Goal: Task Accomplishment & Management: Manage account settings

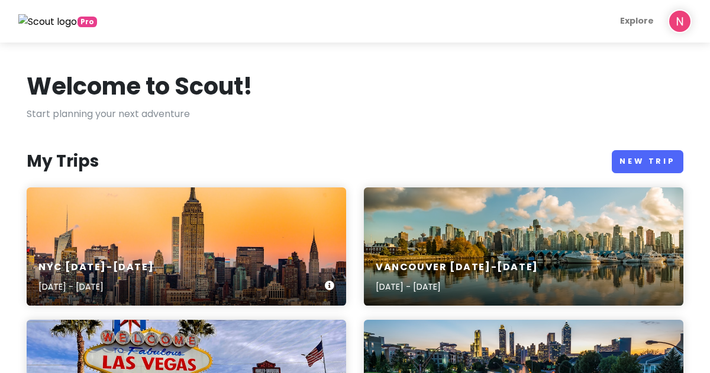
click at [219, 222] on div "NYC [DATE]-[DATE] [DATE] - [DATE]" at bounding box center [186, 247] width 319 height 118
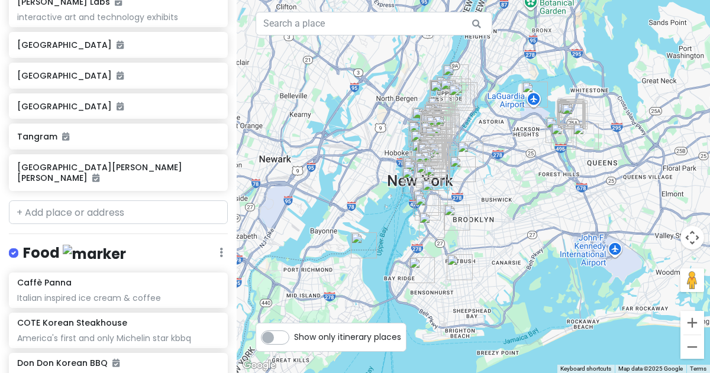
scroll to position [997, 0]
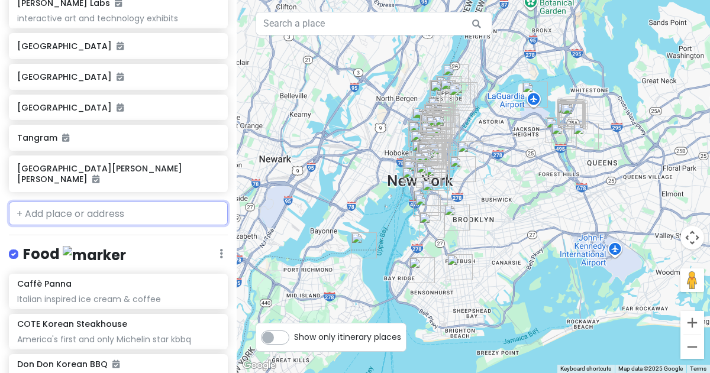
click at [39, 202] on input "text" at bounding box center [118, 214] width 219 height 24
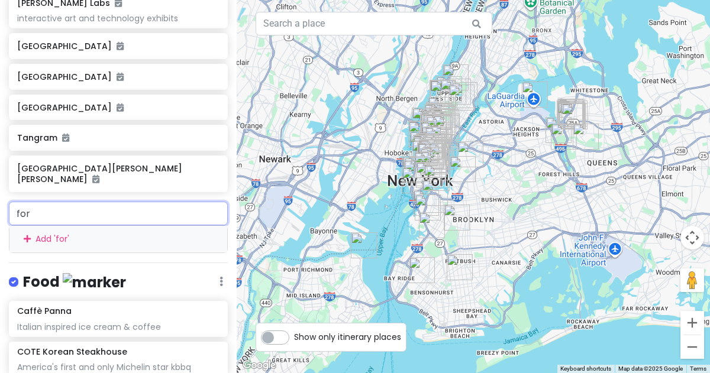
type input "ford"
type input "Ford atri"
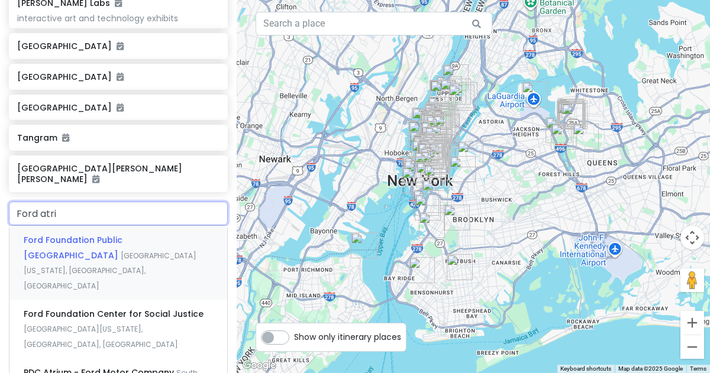
click at [165, 226] on div "Ford Foundation Public [GEOGRAPHIC_DATA][US_STATE], [GEOGRAPHIC_DATA], [GEOGRAP…" at bounding box center [118, 263] width 218 height 74
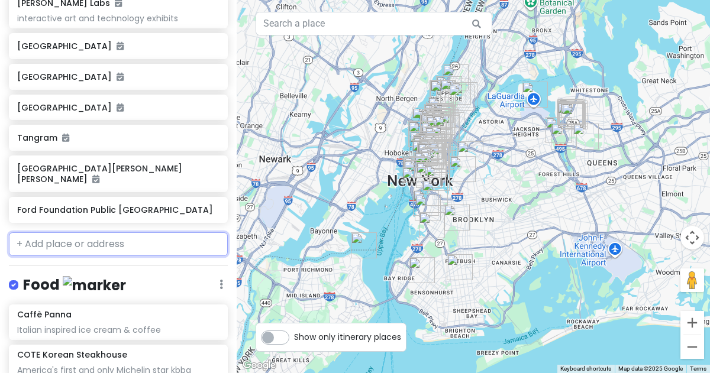
scroll to position [1028, 0]
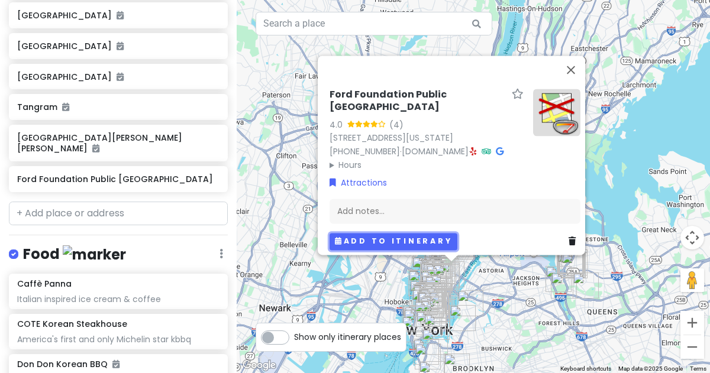
click at [350, 235] on button "Add to itinerary" at bounding box center [394, 241] width 128 height 17
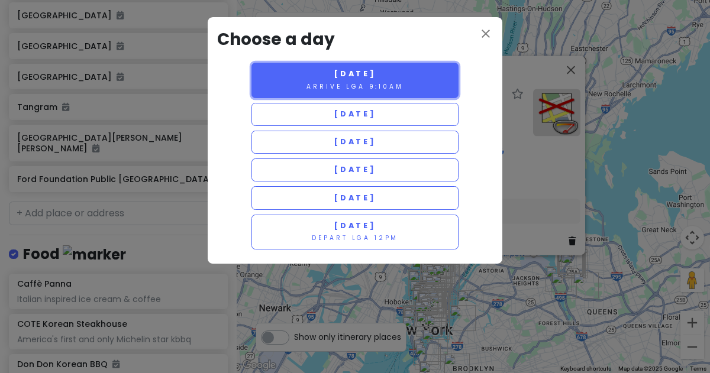
click at [283, 87] on button "[DATE] Arrive LGA 9:10am" at bounding box center [354, 80] width 207 height 35
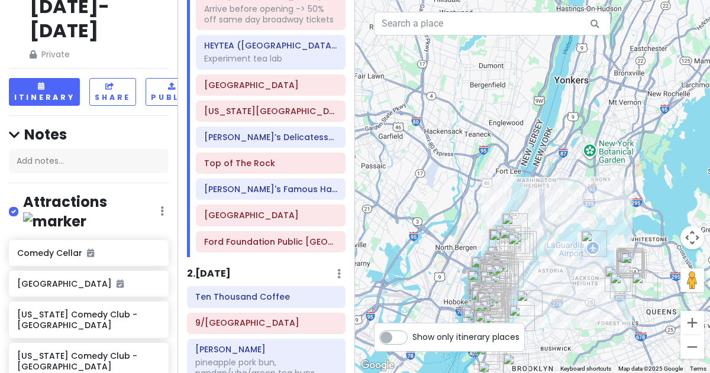
scroll to position [143, 0]
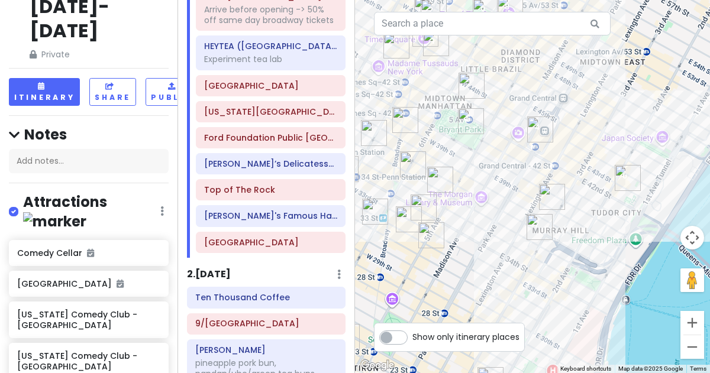
click at [458, 124] on img "New York Public Library - Stephen A. Schwarzman Building" at bounding box center [470, 121] width 35 height 35
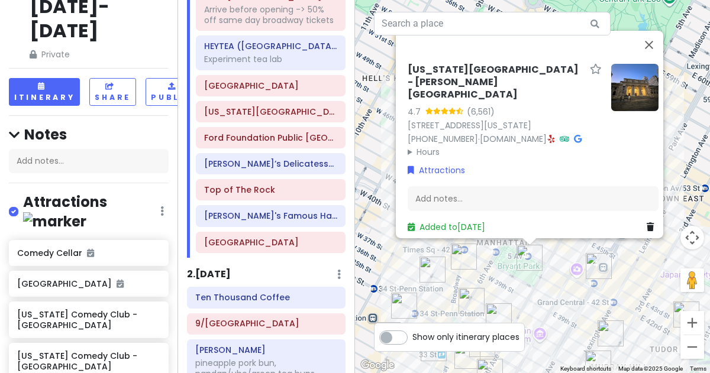
click at [589, 269] on img "Grand Central Terminal" at bounding box center [598, 265] width 35 height 35
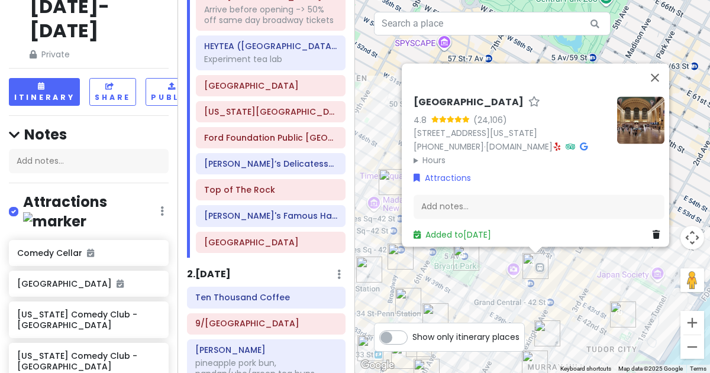
click at [461, 301] on div "[GEOGRAPHIC_DATA] 4.8 (24,106) [STREET_ADDRESS][US_STATE] [PHONE_NUMBER] · [DOM…" at bounding box center [532, 186] width 355 height 373
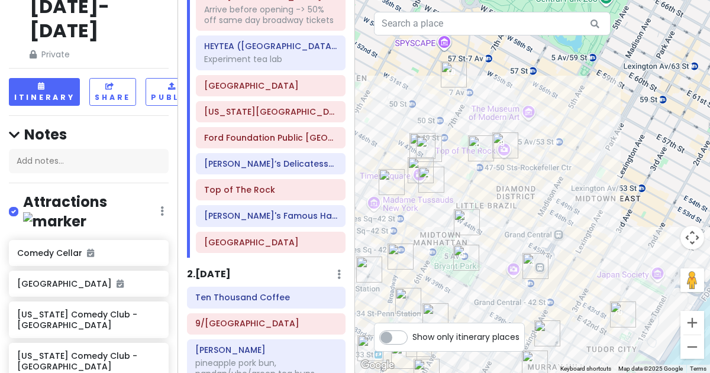
click at [528, 262] on img "Grand Central Terminal" at bounding box center [535, 265] width 35 height 35
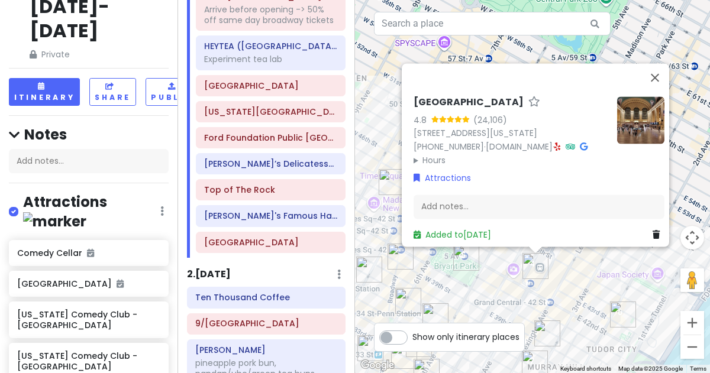
click at [575, 284] on div "[GEOGRAPHIC_DATA] 4.8 (24,106) [STREET_ADDRESS][US_STATE] [PHONE_NUMBER] · [DOM…" at bounding box center [532, 186] width 355 height 373
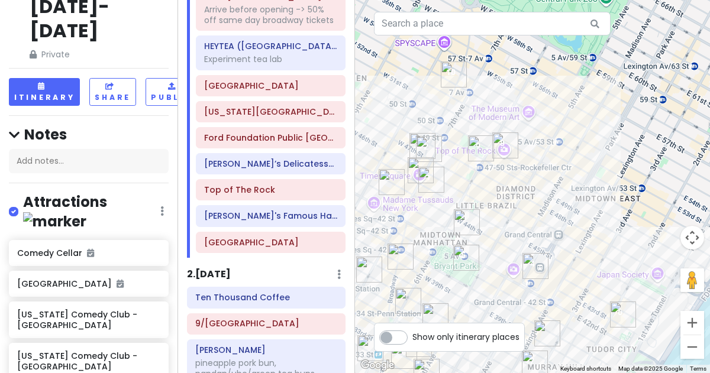
click at [619, 317] on img "Ford Foundation Public Atrium Garden" at bounding box center [622, 314] width 35 height 35
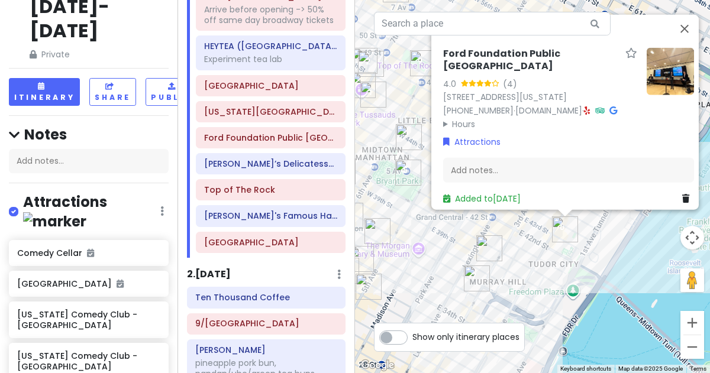
click at [622, 256] on div "Ford Foundation Public Atrium Garden 4.0 (4) [STREET_ADDRESS][US_STATE] [PHONE_…" at bounding box center [532, 186] width 355 height 373
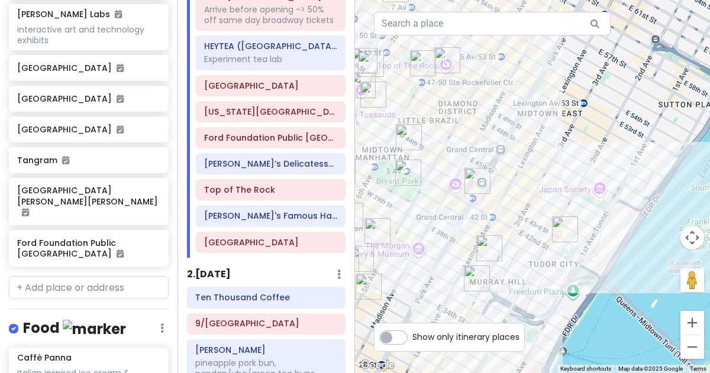
scroll to position [1106, 0]
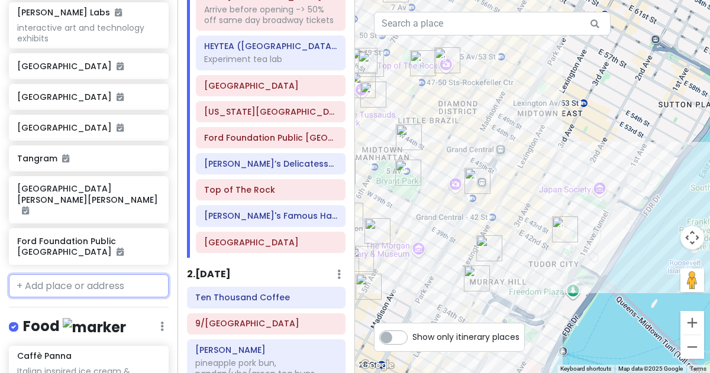
click at [98, 275] on input "text" at bounding box center [89, 287] width 160 height 24
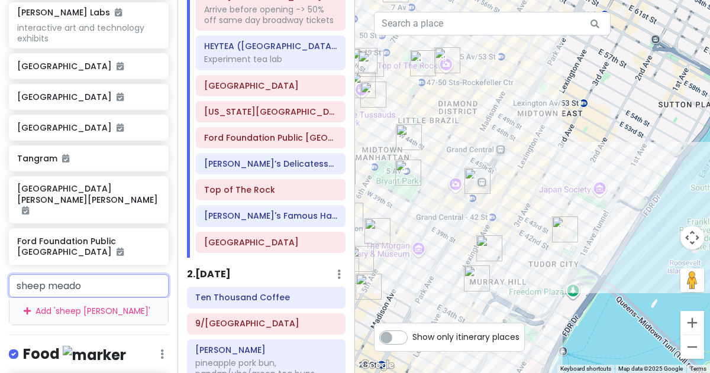
type input "sheep meadow"
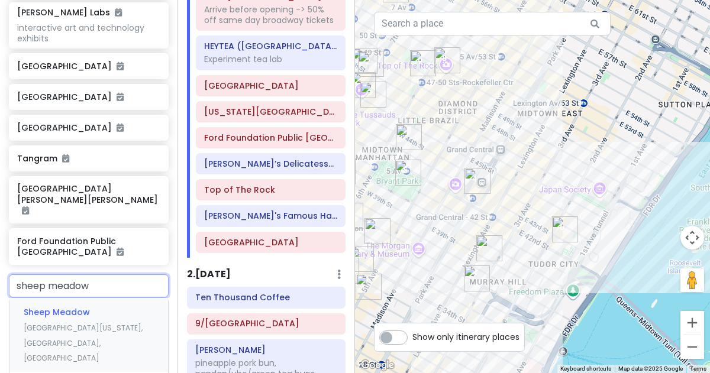
click at [94, 323] on span "[GEOGRAPHIC_DATA][US_STATE], [GEOGRAPHIC_DATA], [GEOGRAPHIC_DATA]" at bounding box center [83, 343] width 119 height 40
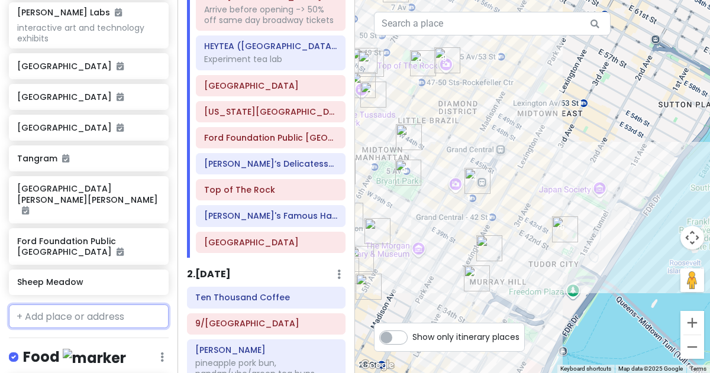
scroll to position [1136, 0]
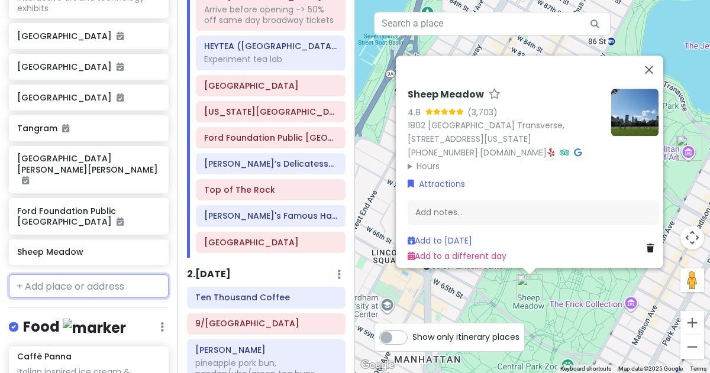
click at [127, 275] on input "text" at bounding box center [89, 287] width 160 height 24
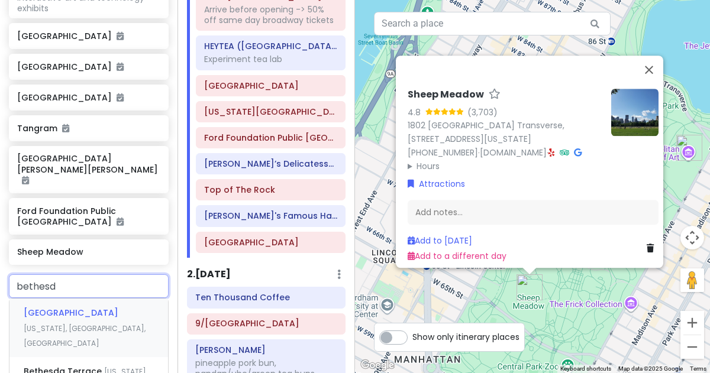
type input "bethesda"
click at [114, 324] on span "[US_STATE], [GEOGRAPHIC_DATA], [GEOGRAPHIC_DATA]" at bounding box center [85, 336] width 122 height 25
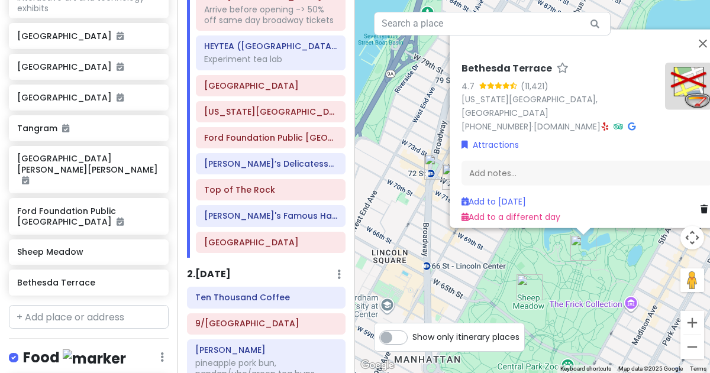
scroll to position [1167, 0]
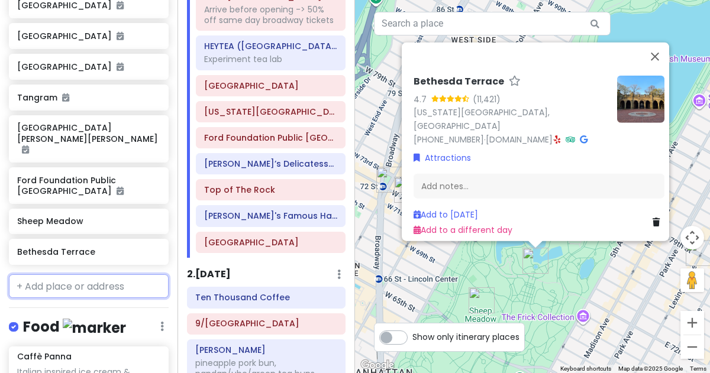
click at [101, 275] on input "text" at bounding box center [89, 287] width 160 height 24
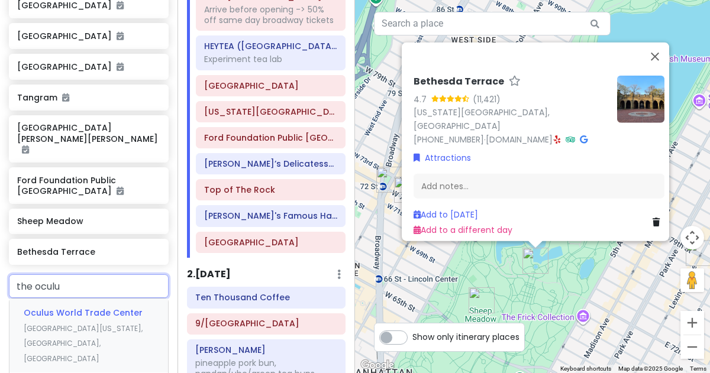
type input "the oculus"
click at [67, 324] on span "[GEOGRAPHIC_DATA][US_STATE], [GEOGRAPHIC_DATA], [GEOGRAPHIC_DATA]" at bounding box center [83, 344] width 119 height 40
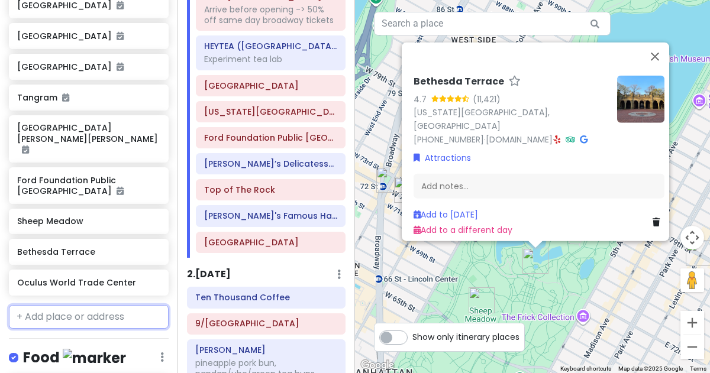
scroll to position [1197, 0]
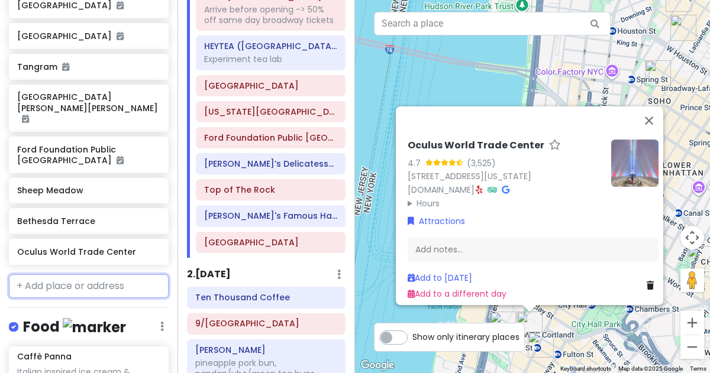
click at [67, 275] on input "text" at bounding box center [89, 287] width 160 height 24
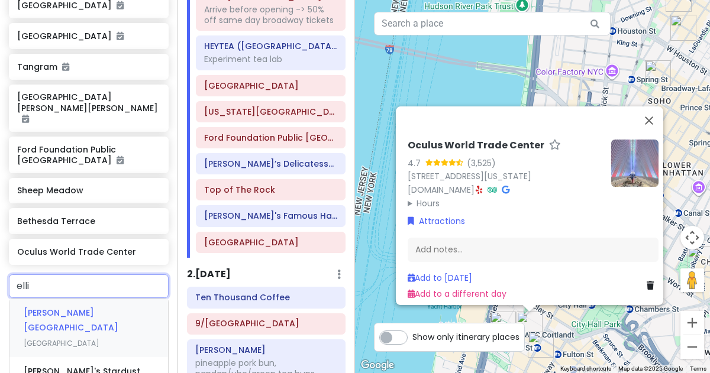
type input "[PERSON_NAME]"
click at [40, 307] on span "[PERSON_NAME][GEOGRAPHIC_DATA]" at bounding box center [71, 320] width 95 height 27
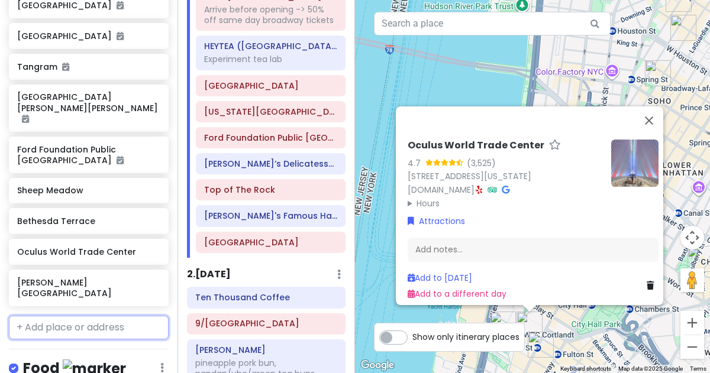
scroll to position [1228, 0]
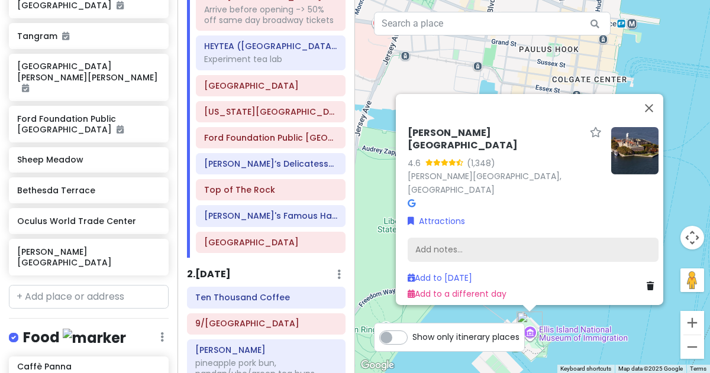
click at [447, 238] on div "Add notes..." at bounding box center [533, 249] width 251 height 25
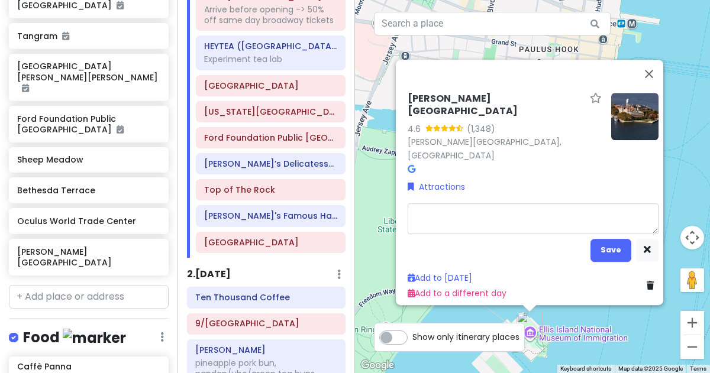
type textarea "x"
type textarea "[URL][DOMAIN_NAME]"
click at [614, 238] on button "Save" at bounding box center [610, 249] width 41 height 23
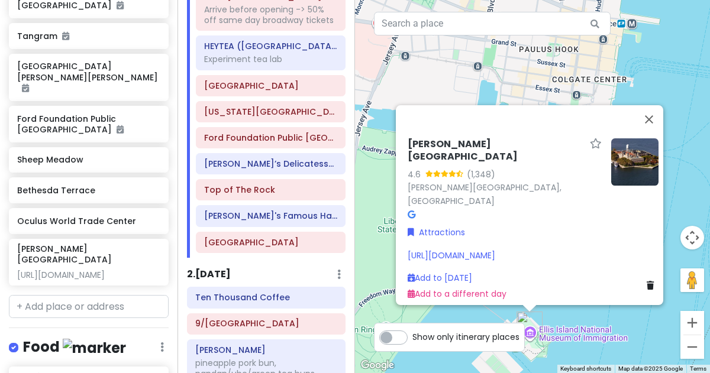
scroll to position [1270, 0]
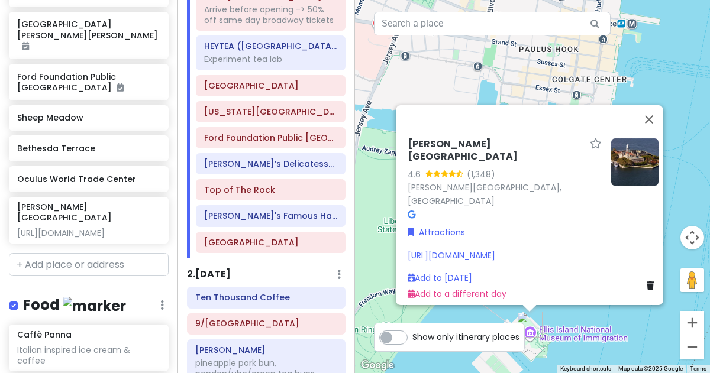
click at [688, 135] on div "[PERSON_NAME][GEOGRAPHIC_DATA] 4.6 (1,348) [PERSON_NAME][GEOGRAPHIC_DATA], [GEO…" at bounding box center [532, 186] width 355 height 373
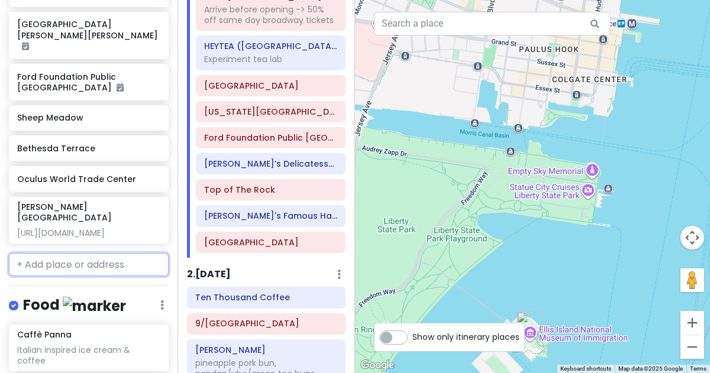
click at [120, 253] on input "text" at bounding box center [89, 265] width 160 height 24
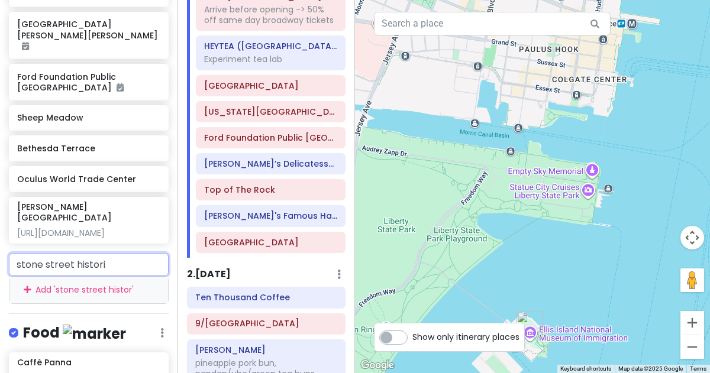
type input "[GEOGRAPHIC_DATA] historic"
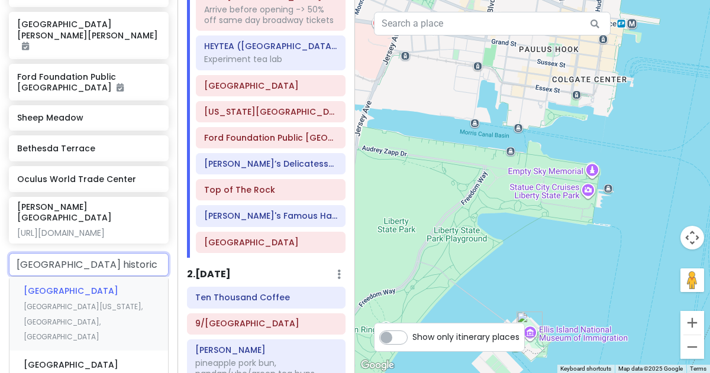
click at [53, 277] on div "[GEOGRAPHIC_DATA][US_STATE], [GEOGRAPHIC_DATA], [GEOGRAPHIC_DATA]" at bounding box center [88, 314] width 159 height 74
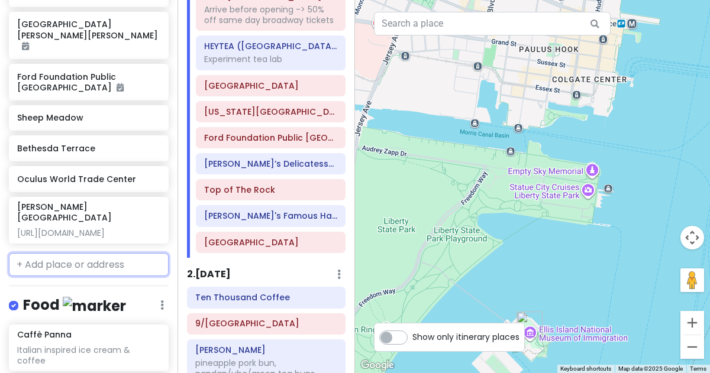
scroll to position [1301, 0]
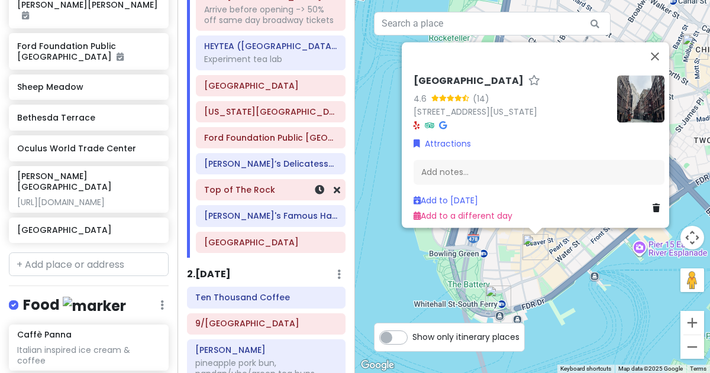
click at [183, 192] on div "Itinerary × 1 . [DATE] Edit Day Notes Delete Day Arrive LGA 9:10am I'm donut ? …" at bounding box center [265, 186] width 177 height 373
click at [150, 253] on input "text" at bounding box center [89, 265] width 160 height 24
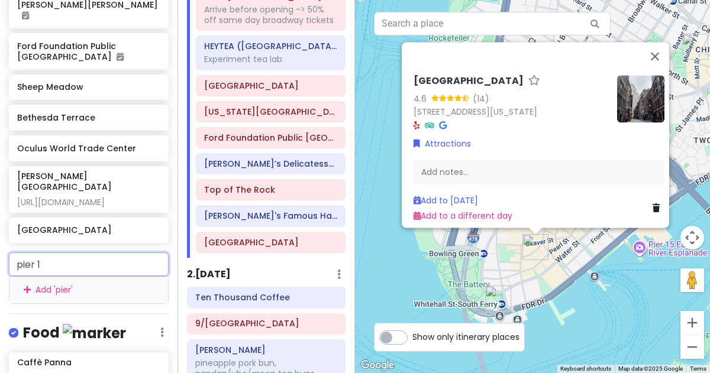
type input "pier 11"
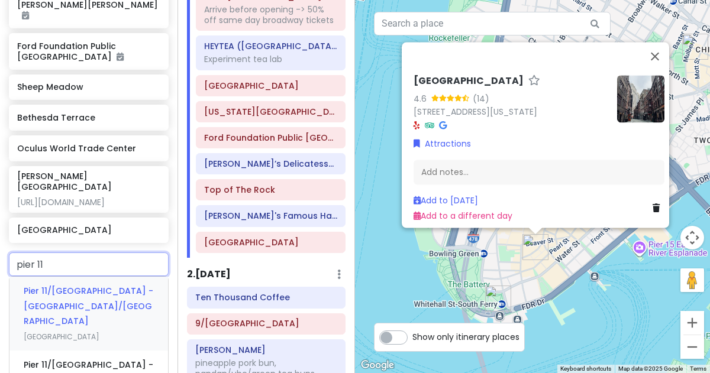
click at [125, 277] on div "Pier 11/[GEOGRAPHIC_DATA] - [GEOGRAPHIC_DATA]/[GEOGRAPHIC_DATA] [GEOGRAPHIC_DAT…" at bounding box center [88, 314] width 159 height 74
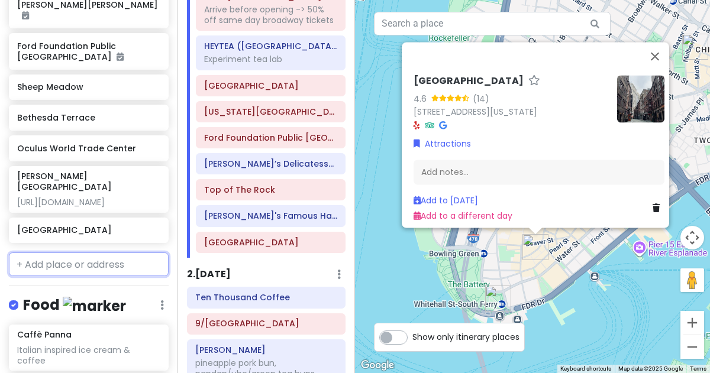
scroll to position [1342, 0]
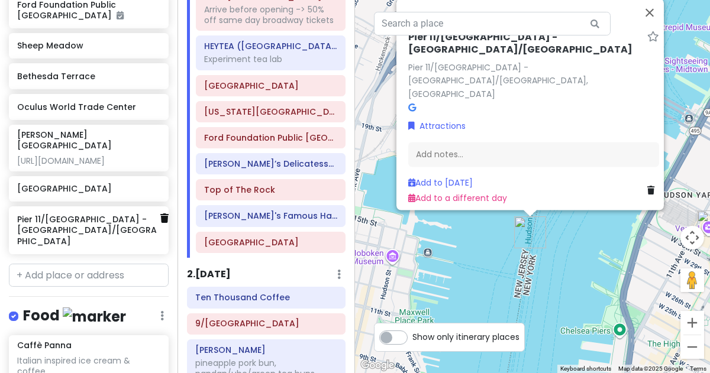
click at [160, 214] on icon at bounding box center [164, 218] width 8 height 9
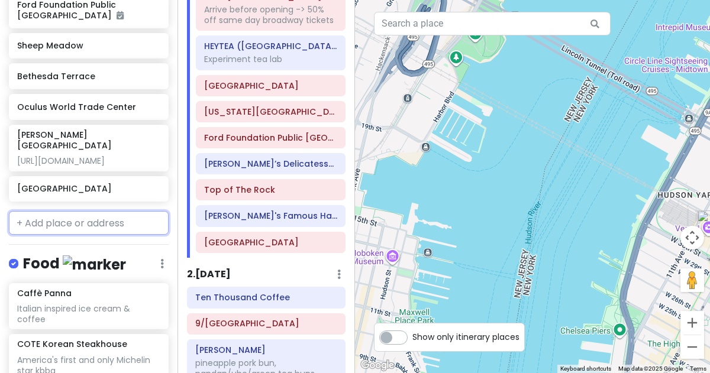
scroll to position [1301, 0]
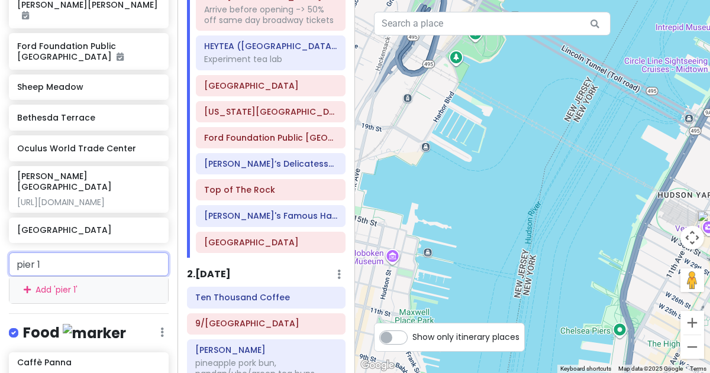
type input "pier 11"
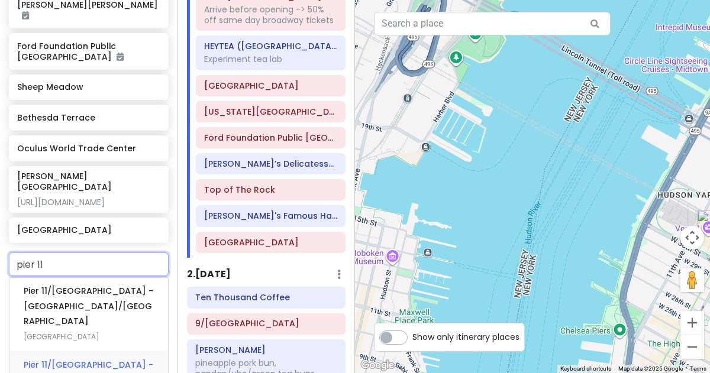
click at [92, 285] on span "Pier 11/[GEOGRAPHIC_DATA] - [GEOGRAPHIC_DATA]/[GEOGRAPHIC_DATA] 1st" at bounding box center [89, 306] width 130 height 42
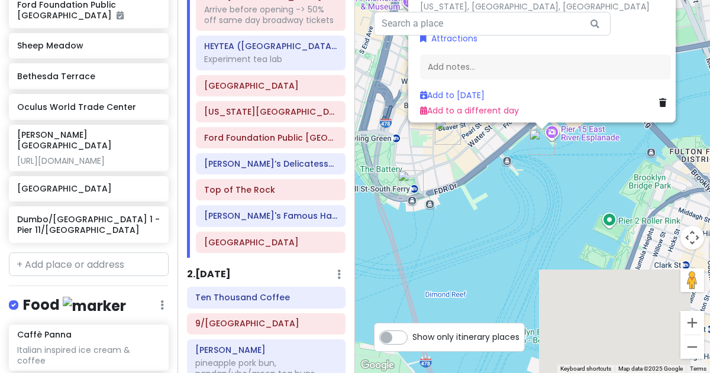
drag, startPoint x: 562, startPoint y: 338, endPoint x: 568, endPoint y: 152, distance: 185.9
click at [568, 152] on div "Dumbo/[GEOGRAPHIC_DATA] 1 - Pier 11/[GEOGRAPHIC_DATA]/[GEOGRAPHIC_DATA] 1 - Pie…" at bounding box center [532, 186] width 355 height 373
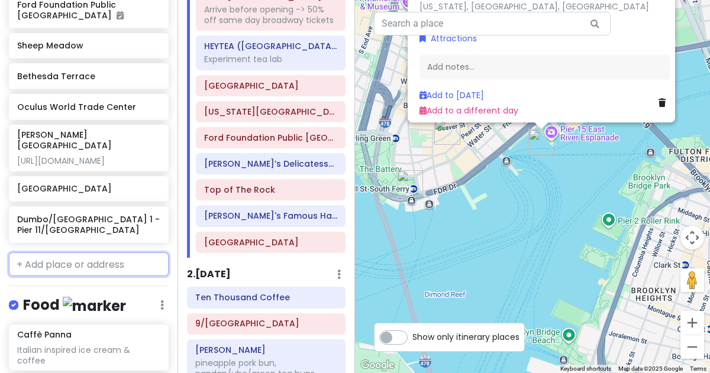
click at [133, 253] on input "text" at bounding box center [89, 265] width 160 height 24
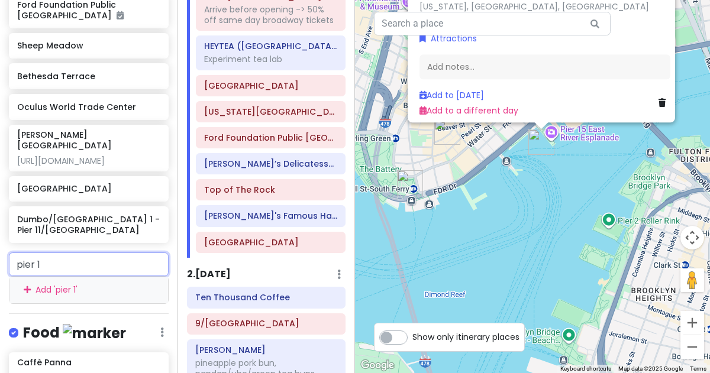
type input "pier 11"
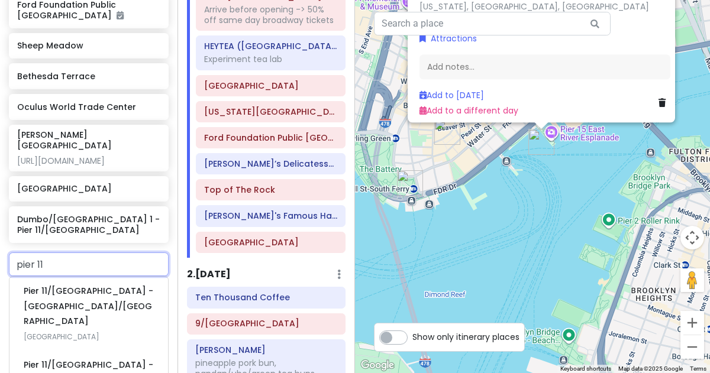
click at [51, 322] on span "Pier 11/[GEOGRAPHIC_DATA] - [GEOGRAPHIC_DATA]/[GEOGRAPHIC_DATA]" at bounding box center [89, 306] width 130 height 42
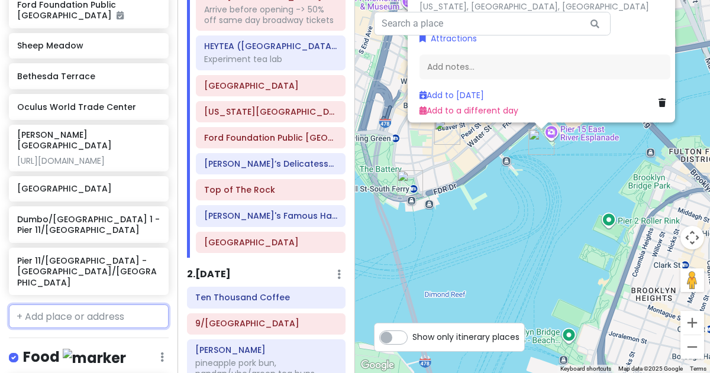
scroll to position [1384, 0]
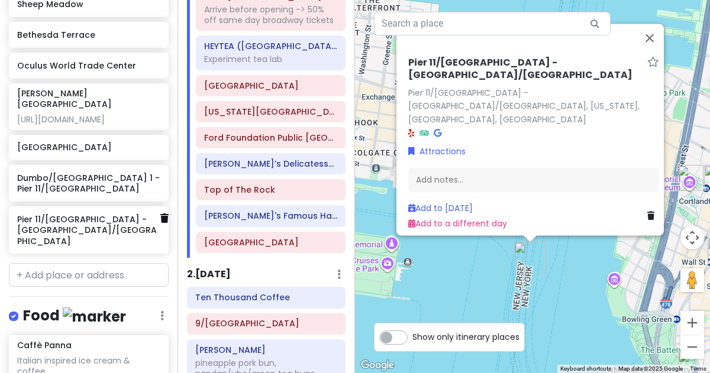
click at [160, 214] on icon at bounding box center [164, 218] width 8 height 9
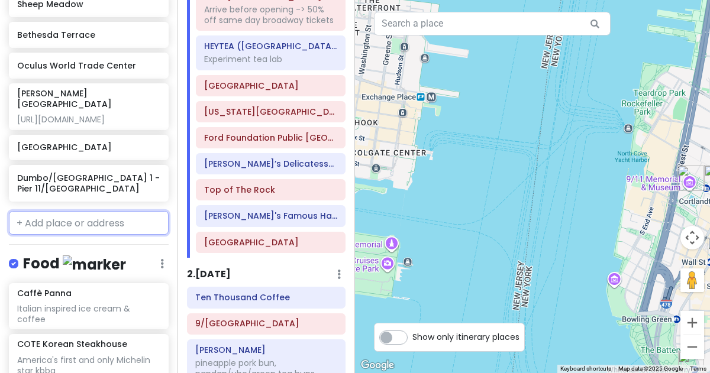
scroll to position [1342, 0]
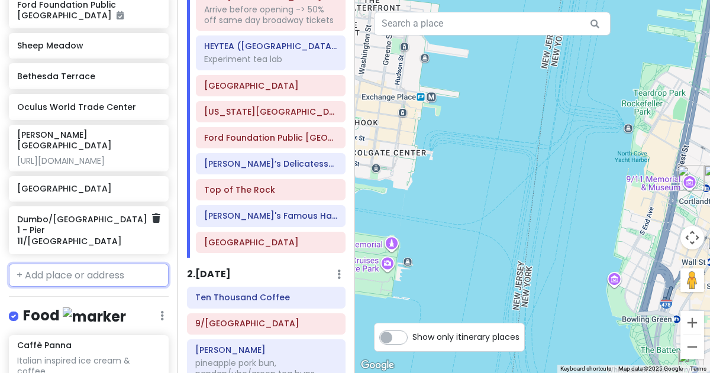
click at [107, 214] on h6 "Dumbo/[GEOGRAPHIC_DATA] 1 - Pier 11/[GEOGRAPHIC_DATA]" at bounding box center [84, 230] width 134 height 33
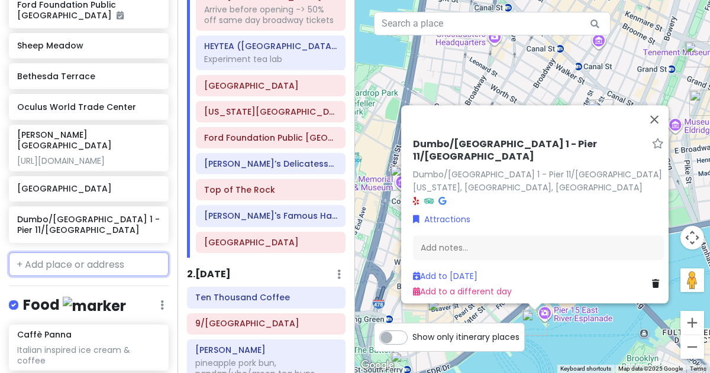
click at [110, 253] on input "text" at bounding box center [89, 265] width 160 height 24
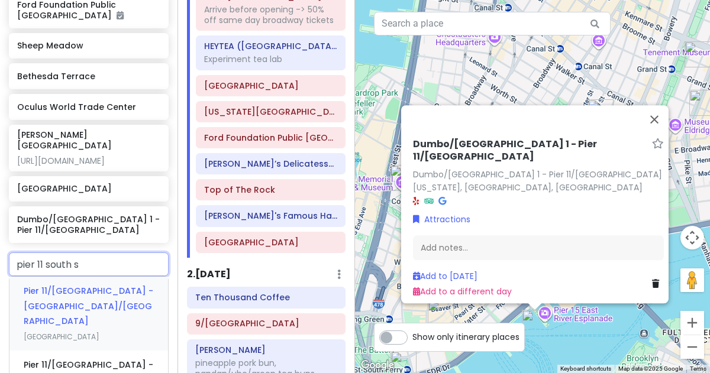
type input "pier [STREET_ADDRESS]"
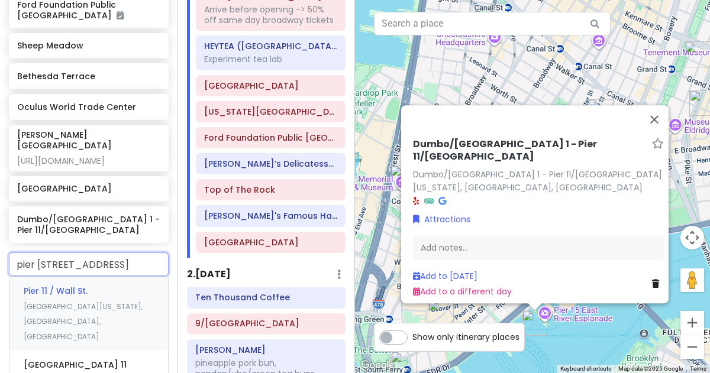
click at [88, 277] on div "Pier [GEOGRAPHIC_DATA][US_STATE], [GEOGRAPHIC_DATA], [GEOGRAPHIC_DATA]" at bounding box center [88, 314] width 159 height 74
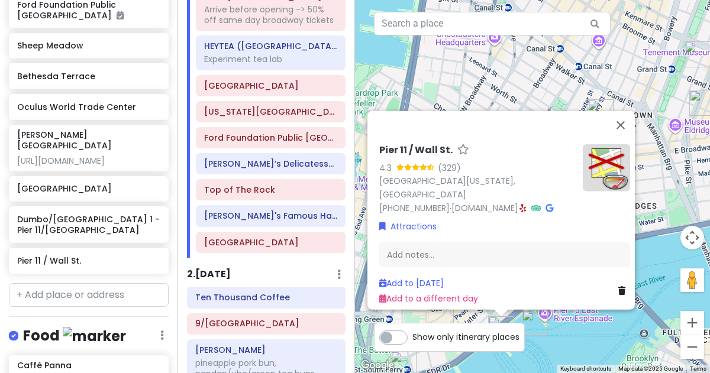
scroll to position [1373, 0]
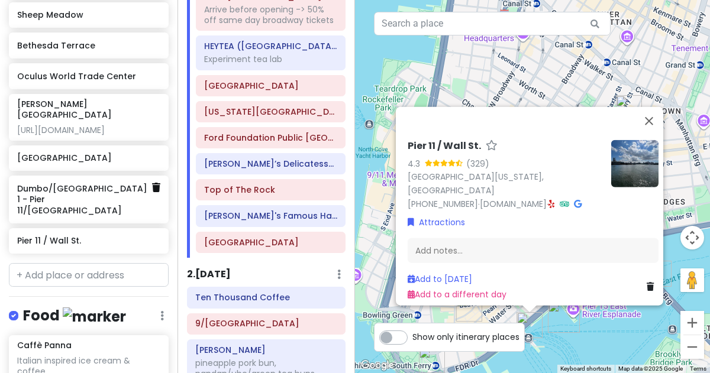
click at [153, 183] on icon at bounding box center [156, 187] width 8 height 9
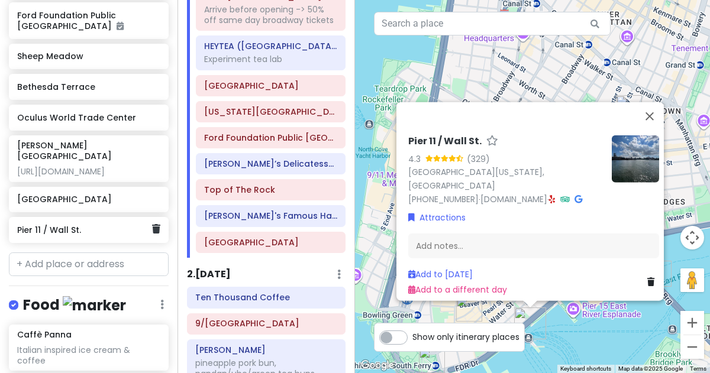
click at [118, 225] on h6 "Pier 11 / Wall St." at bounding box center [84, 230] width 134 height 11
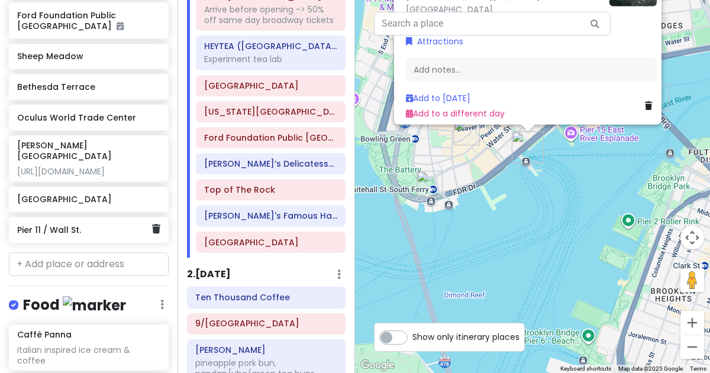
click at [121, 225] on h6 "Pier 11 / Wall St." at bounding box center [84, 230] width 134 height 11
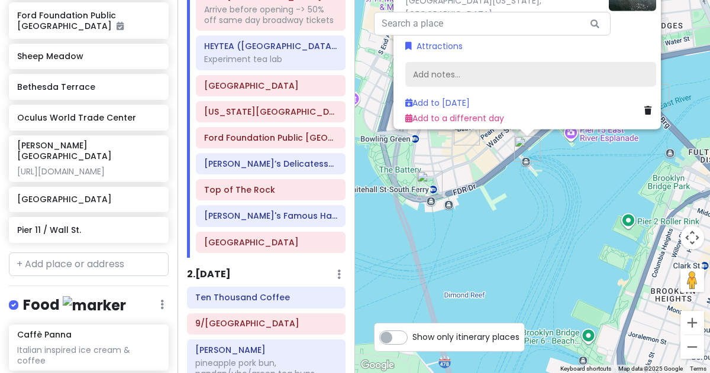
click at [453, 70] on div "Add notes..." at bounding box center [530, 74] width 251 height 25
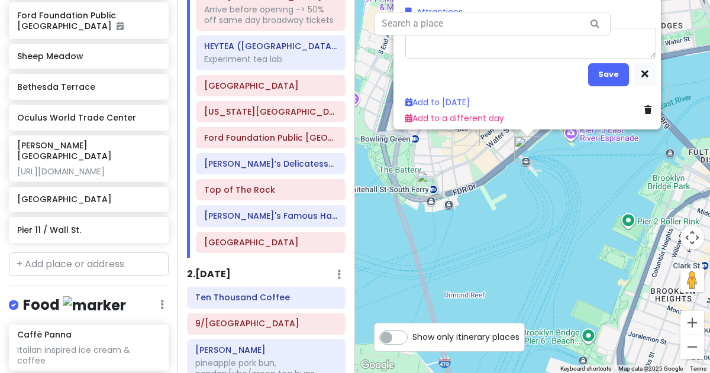
type textarea "x"
type textarea "$"
type textarea "x"
type textarea "$4"
type textarea "x"
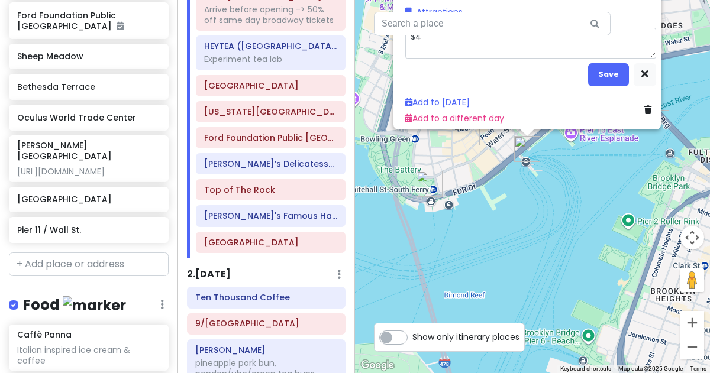
type textarea "$4"
type textarea "x"
type textarea "$4 f"
type textarea "x"
type textarea "$4 fer"
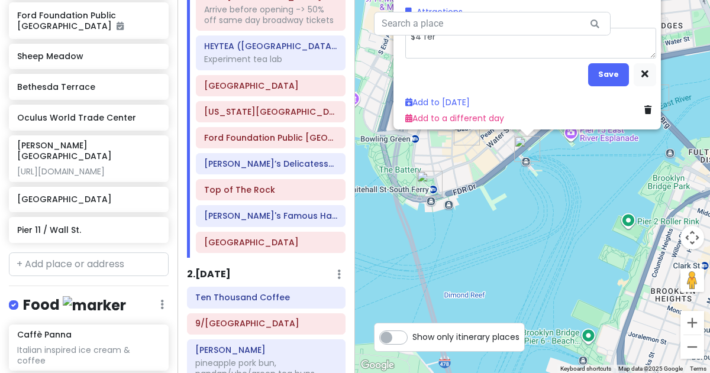
type textarea "x"
type textarea "$4 ferr"
type textarea "x"
type textarea "$4 ferry"
type textarea "x"
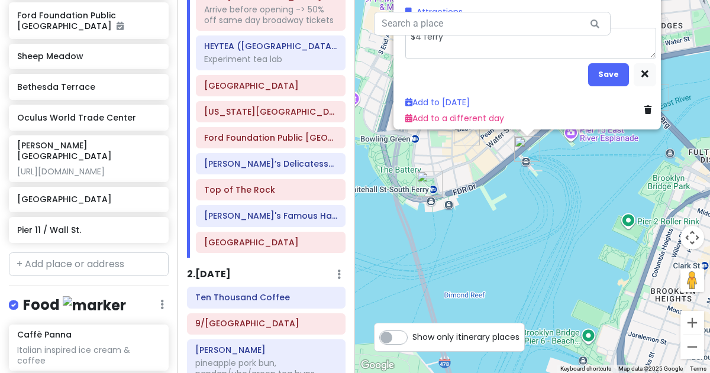
type textarea "$4 ferry"
type textarea "x"
type textarea "$4 ferry to"
type textarea "x"
type textarea "$4 ferry to"
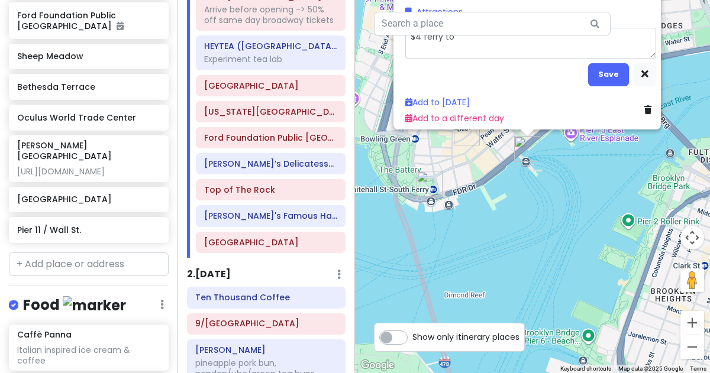
type textarea "x"
type textarea "$4 ferry to du"
type textarea "x"
type textarea "$4 ferry to dumb"
type textarea "x"
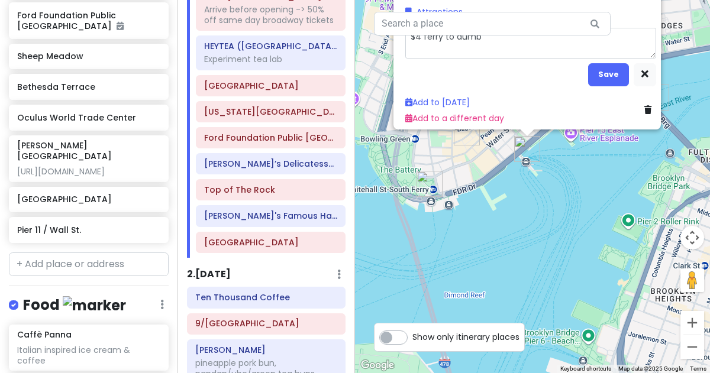
type textarea "$4 ferry to dumbo"
type textarea "x"
type textarea "$4 ferry to dumbo."
type textarea "x"
type textarea "$4 ferry to dumbo. g"
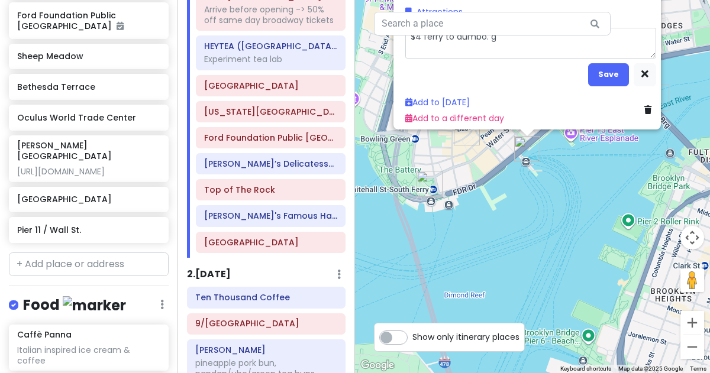
type textarea "x"
type textarea "$4 ferry to dumbo. gre"
type textarea "x"
type textarea "$4 ferry to dumbo. gres"
type textarea "x"
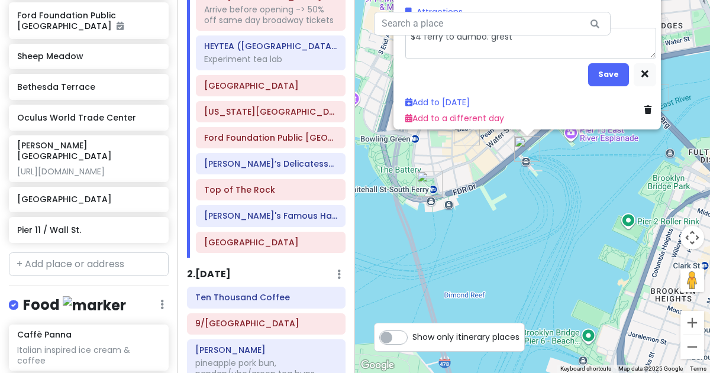
type textarea "$4 ferry to dumbo."
type textarea "x"
type textarea "$4 ferry to dumbo. great"
type textarea "x"
type textarea "$4 ferry to dumbo. great v"
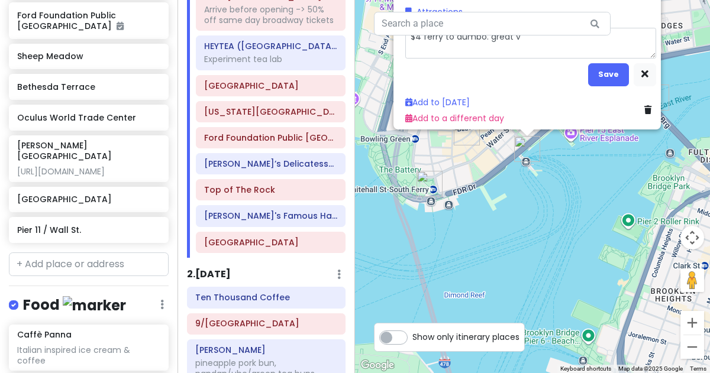
type textarea "x"
type textarea "$4 ferry to dumbo. great vie"
type textarea "x"
type textarea "$4 ferry to dumbo. great view"
type textarea "x"
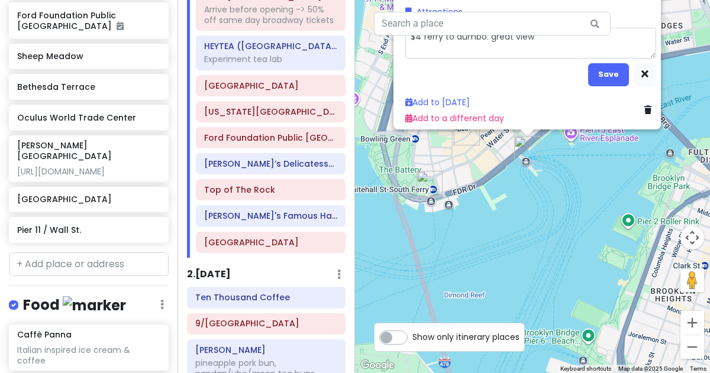
type textarea "$4 ferry to dumbo. great views"
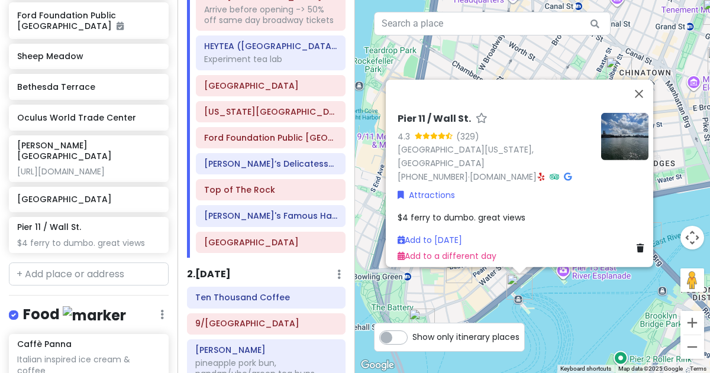
scroll to position [1341, 0]
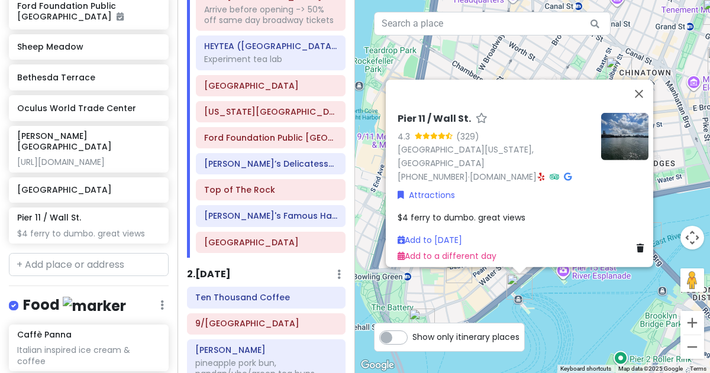
click at [567, 295] on div "Pier 11 / [STREET_ADDRESS][US_STATE] [PHONE_NUMBER] · [DOMAIN_NAME] · Attractio…" at bounding box center [532, 186] width 355 height 373
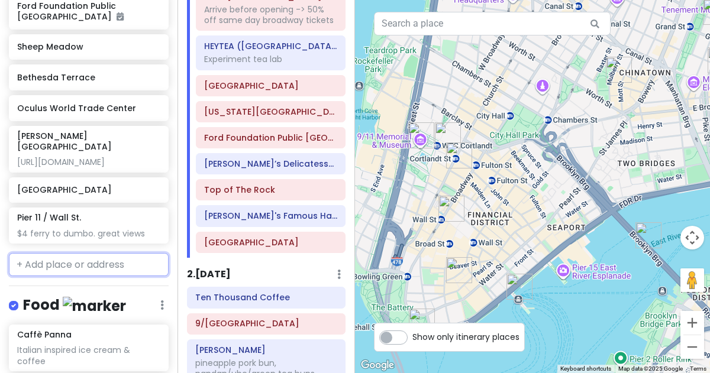
click at [84, 253] on input "text" at bounding box center [89, 265] width 160 height 24
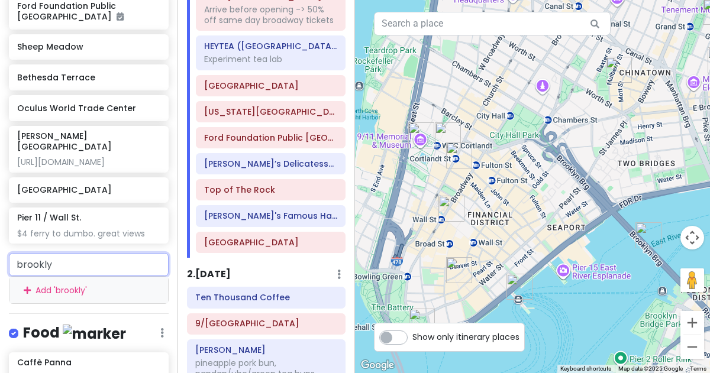
type input "[GEOGRAPHIC_DATA]"
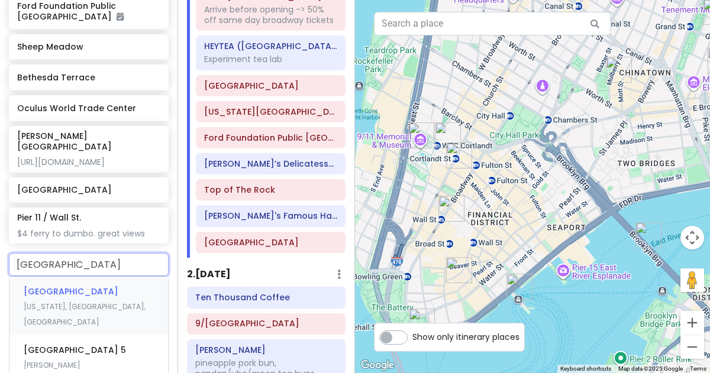
click at [36, 286] on span "[GEOGRAPHIC_DATA]" at bounding box center [71, 292] width 95 height 12
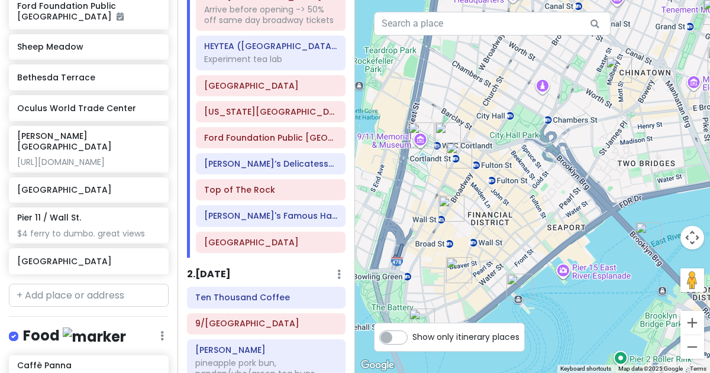
scroll to position [1372, 0]
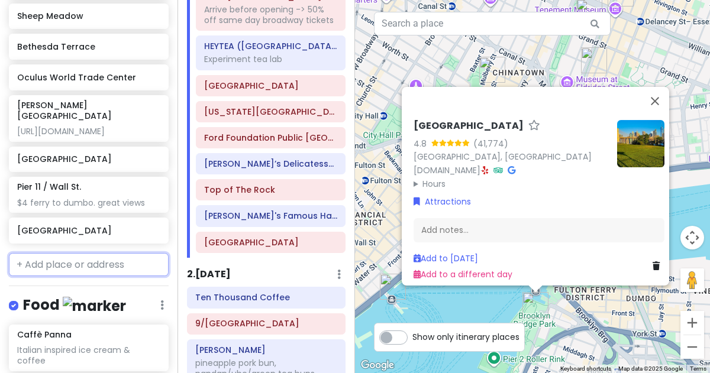
click at [65, 253] on input "text" at bounding box center [89, 265] width 160 height 24
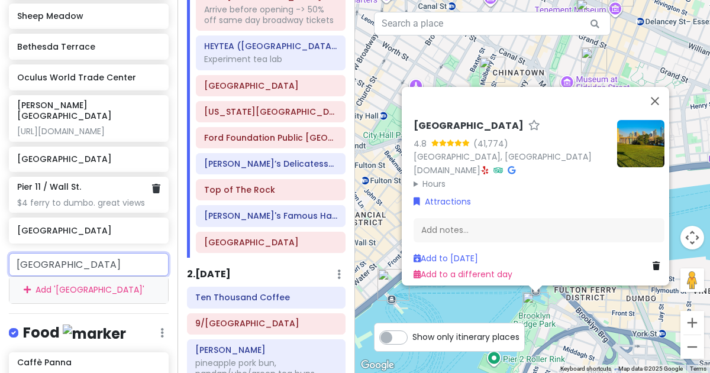
type input "[GEOGRAPHIC_DATA]"
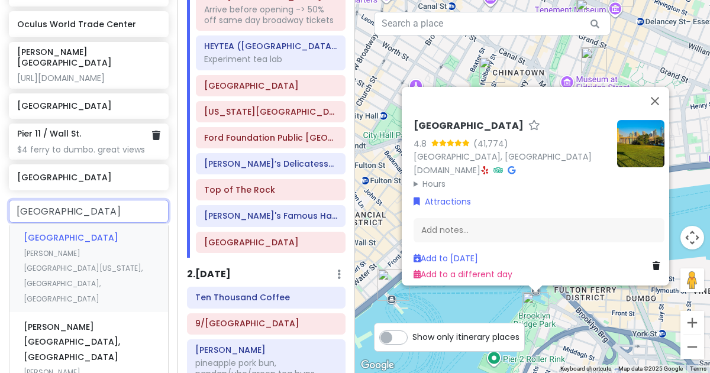
scroll to position [1423, 0]
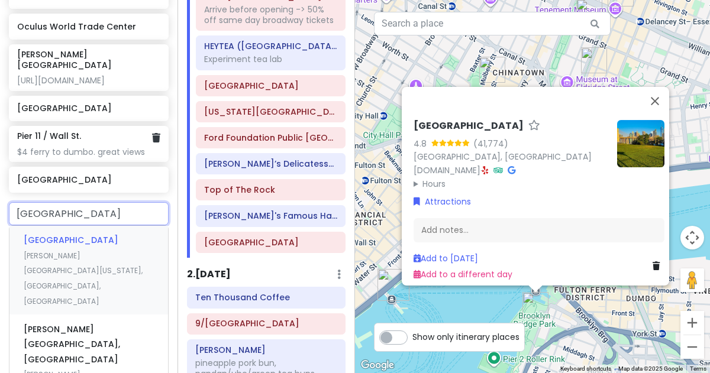
click at [46, 234] on span "[GEOGRAPHIC_DATA]" at bounding box center [71, 240] width 95 height 12
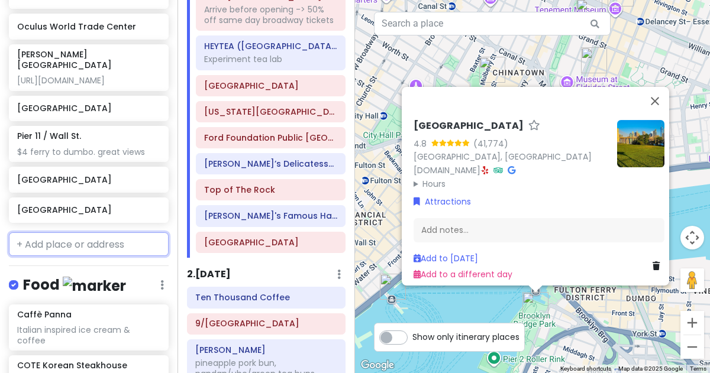
scroll to position [1464, 0]
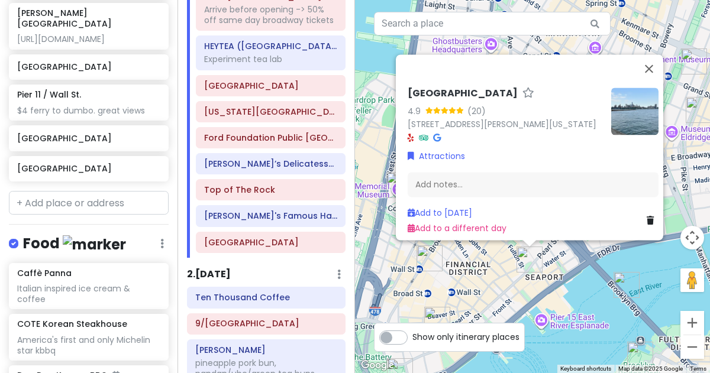
click at [627, 93] on img at bounding box center [634, 111] width 47 height 47
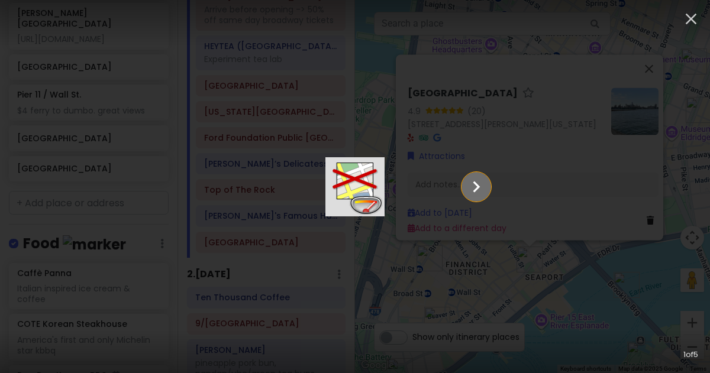
click at [488, 189] on icon "Show slide 2 of 5" at bounding box center [476, 187] width 22 height 28
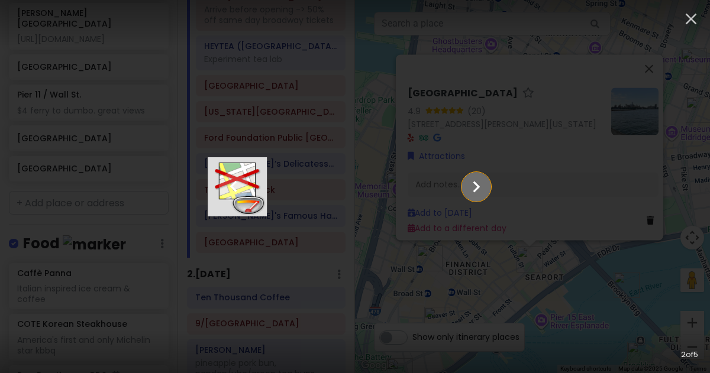
click at [488, 189] on icon "Show slide 3 of 5" at bounding box center [476, 187] width 22 height 28
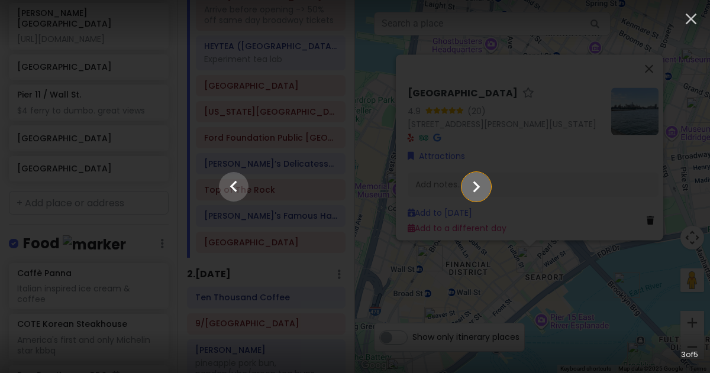
click at [488, 189] on icon "Show slide 4 of 5" at bounding box center [476, 187] width 22 height 28
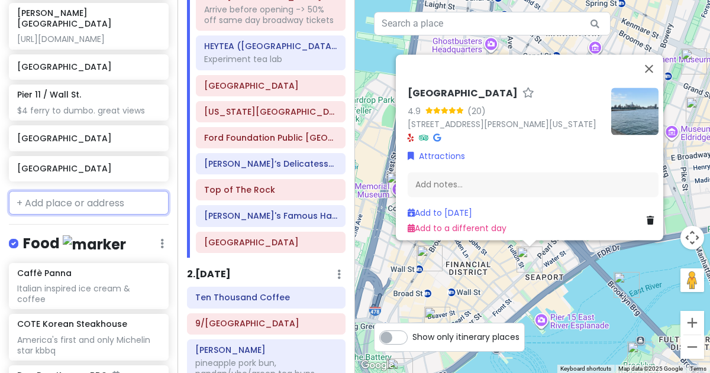
click at [88, 191] on input "text" at bounding box center [89, 203] width 160 height 24
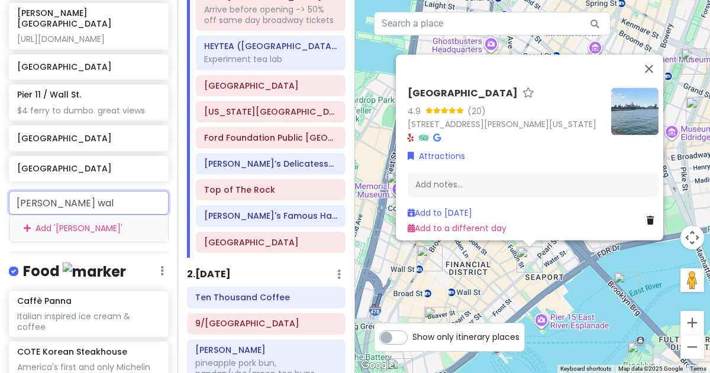
type input "[PERSON_NAME] walk"
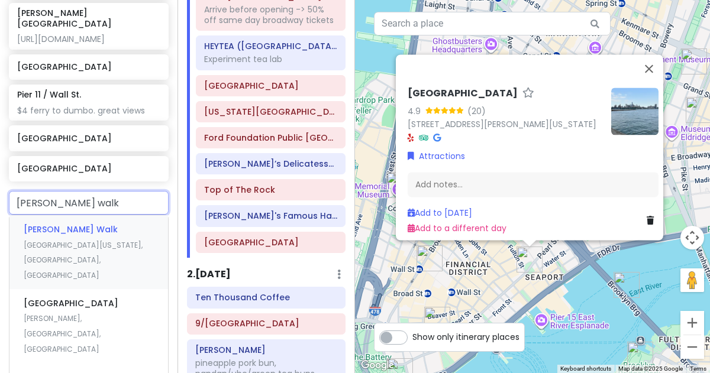
click at [73, 224] on span "[PERSON_NAME] Walk" at bounding box center [71, 230] width 94 height 12
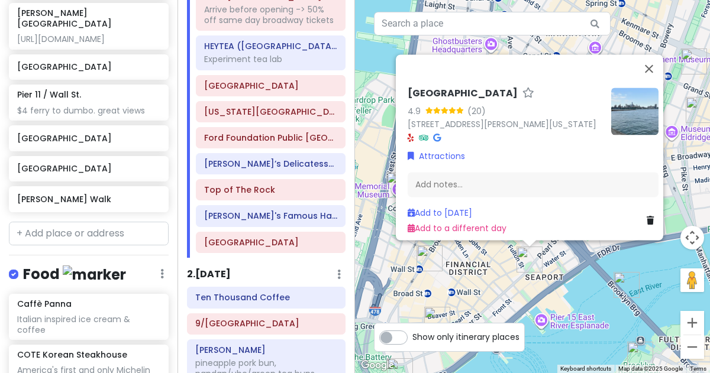
scroll to position [1495, 0]
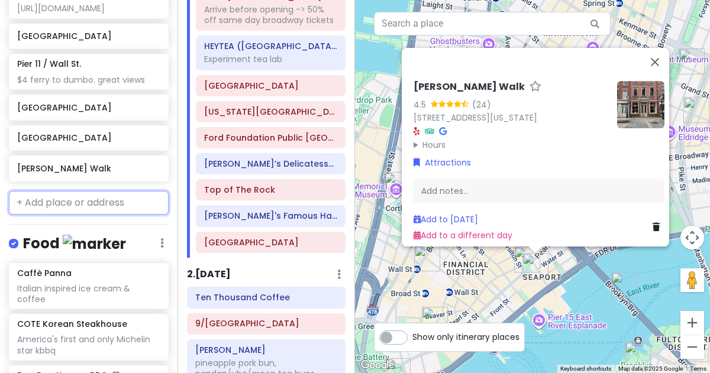
click at [122, 191] on input "text" at bounding box center [89, 203] width 160 height 24
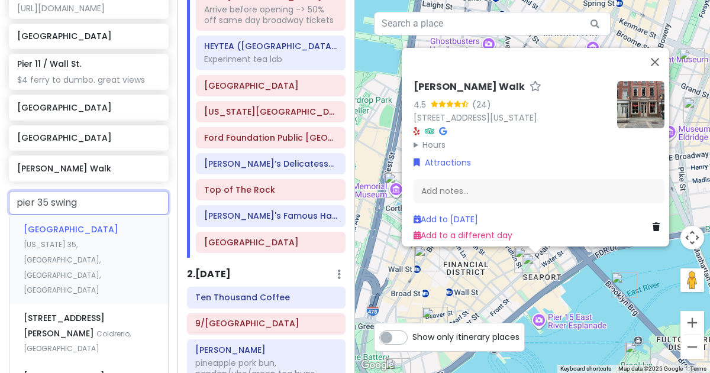
type input "pier 35 swings"
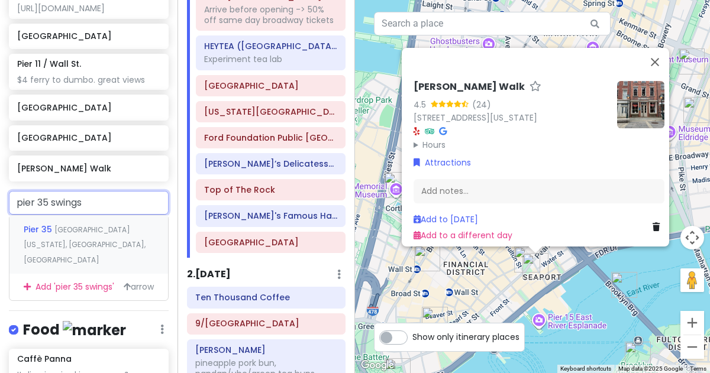
click at [113, 225] on span "[GEOGRAPHIC_DATA][US_STATE], [GEOGRAPHIC_DATA], [GEOGRAPHIC_DATA]" at bounding box center [85, 245] width 122 height 40
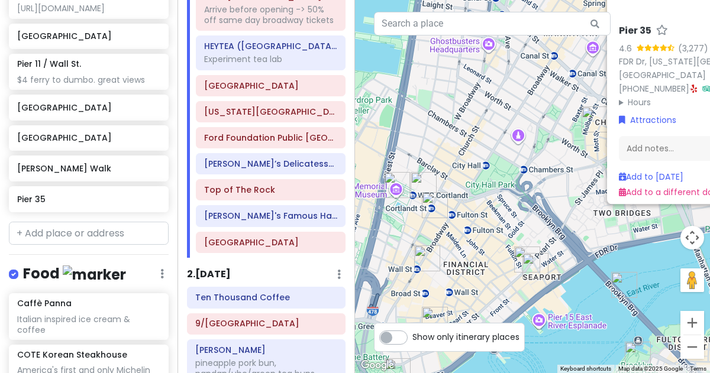
scroll to position [1526, 0]
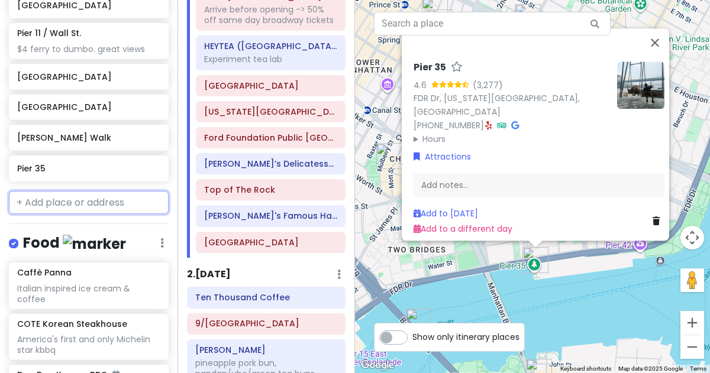
click at [113, 191] on input "text" at bounding box center [89, 203] width 160 height 24
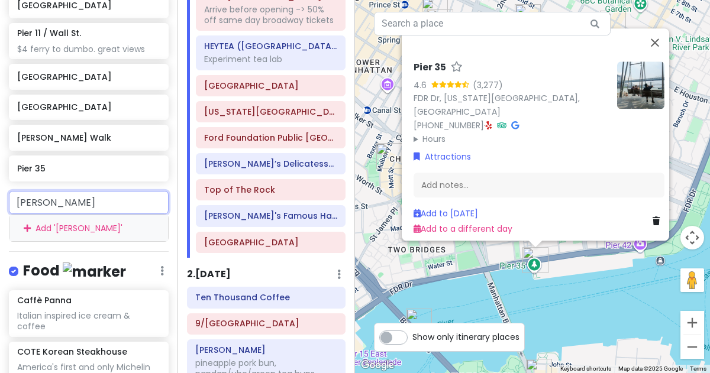
type input "roosevelt"
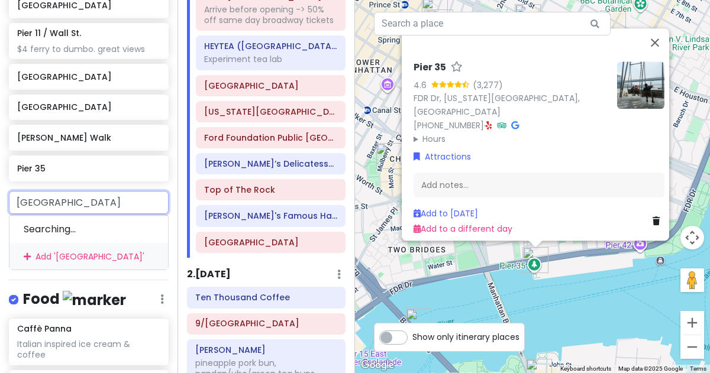
type input "Roosevelt island t"
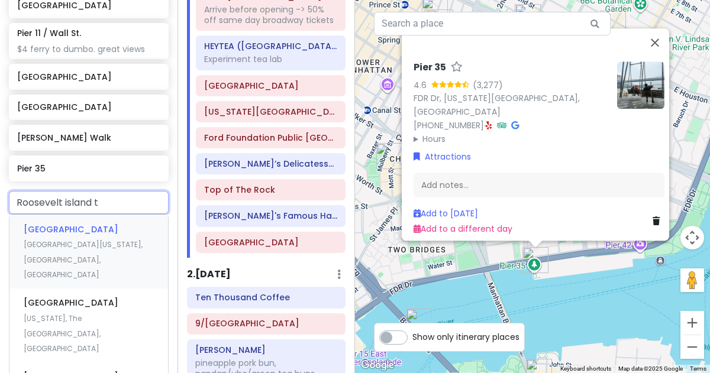
click at [85, 224] on span "[GEOGRAPHIC_DATA]" at bounding box center [71, 230] width 95 height 12
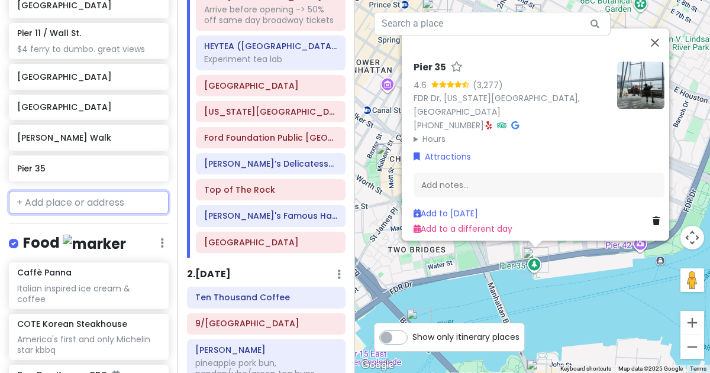
scroll to position [1556, 0]
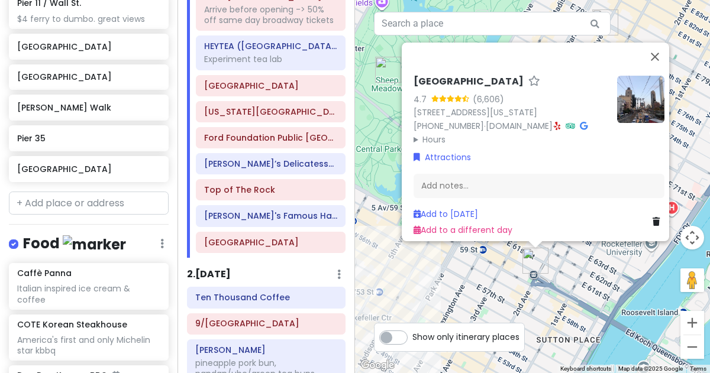
click at [416, 268] on div "[GEOGRAPHIC_DATA] 4.7 (6,606) [STREET_ADDRESS][US_STATE] [PHONE_NUMBER] · [DOMA…" at bounding box center [532, 186] width 355 height 373
